Goal: Check status

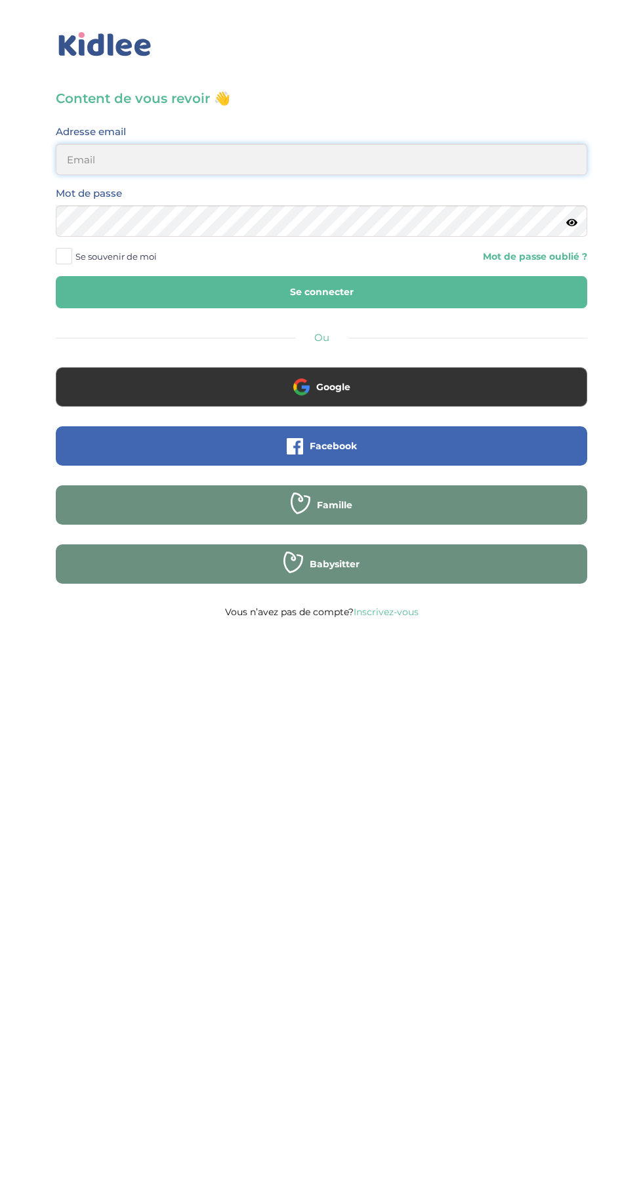
click at [339, 159] on input "email" at bounding box center [321, 159] width 531 height 31
type input "[EMAIL_ADDRESS][DOMAIN_NAME]"
click at [56, 276] on button "Se connecter" at bounding box center [321, 292] width 531 height 32
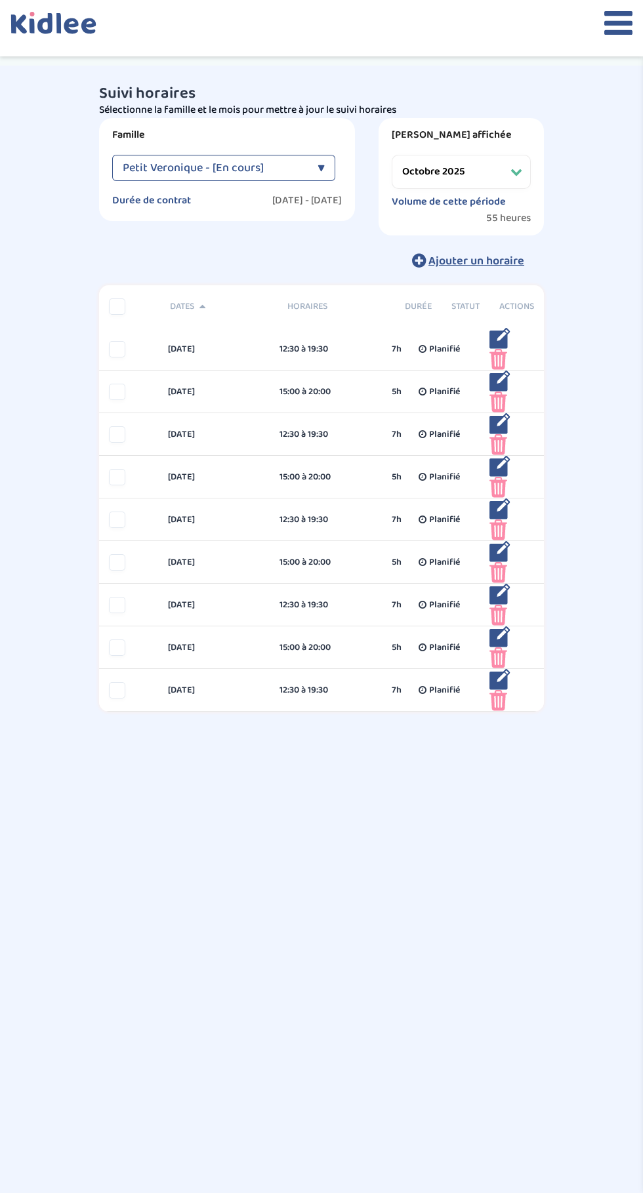
click at [475, 161] on select "Filtrer par mois septembre 2025 octobre 2025 novembre 2025 décembre 2025 janvie…" at bounding box center [461, 172] width 139 height 34
click at [392, 155] on select "Filtrer par mois septembre 2025 octobre 2025 novembre 2025 décembre 2025 janvie…" at bounding box center [461, 172] width 139 height 34
click at [474, 155] on select "Filtrer par mois septembre 2025 octobre 2025 novembre 2025 décembre 2025 janvie…" at bounding box center [461, 172] width 139 height 34
select select "septembre 2025"
click at [392, 155] on select "Filtrer par mois septembre 2025 octobre 2025 novembre 2025 décembre 2025 janvie…" at bounding box center [461, 172] width 139 height 34
